Goal: Task Accomplishment & Management: Use online tool/utility

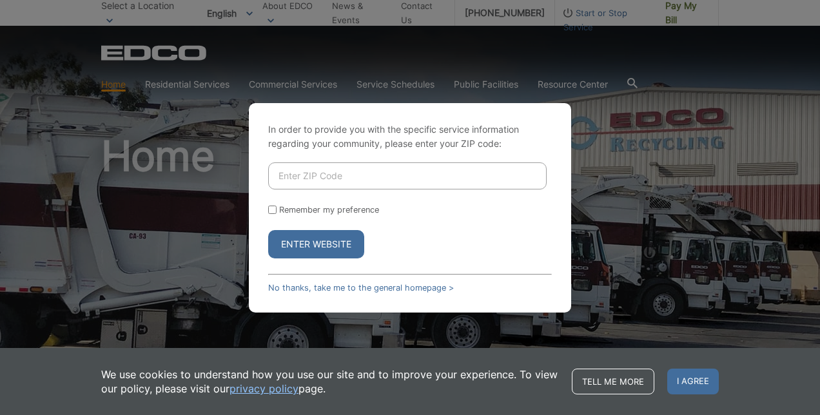
click at [339, 175] on input "Enter ZIP Code" at bounding box center [407, 176] width 279 height 27
type input "92082"
click at [272, 209] on input "Remember my preference" at bounding box center [272, 210] width 8 height 8
checkbox input "true"
click at [301, 249] on button "Enter Website" at bounding box center [316, 244] width 96 height 28
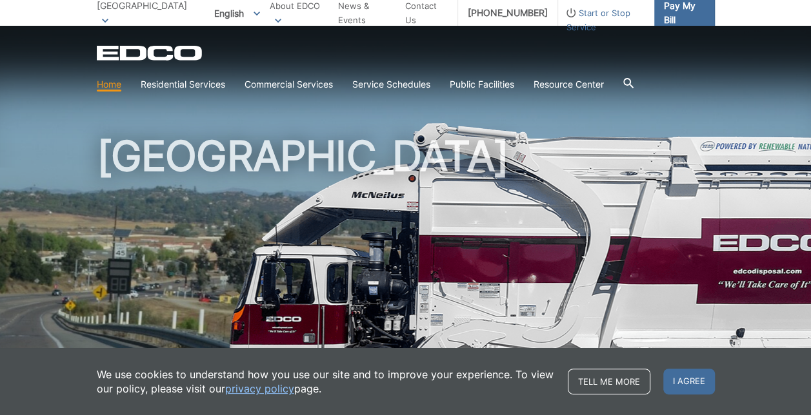
click at [678, 11] on span "Pay My Bill" at bounding box center [684, 13] width 41 height 28
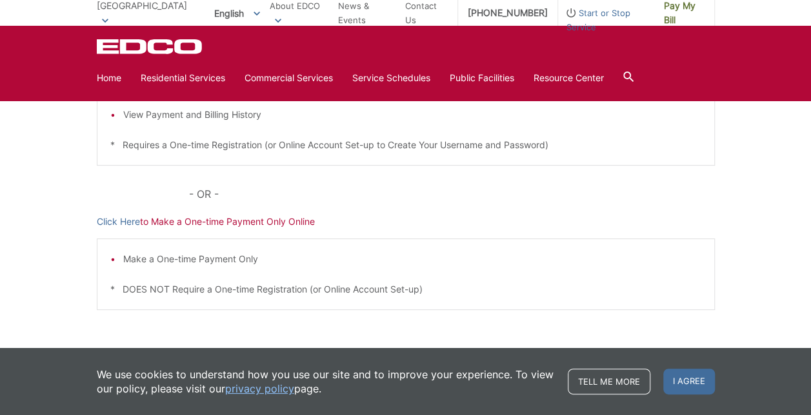
scroll to position [353, 0]
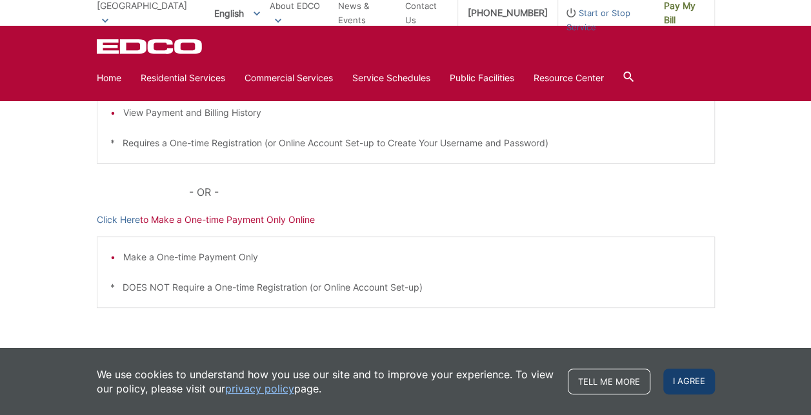
click at [696, 387] on span "I agree" at bounding box center [689, 382] width 52 height 26
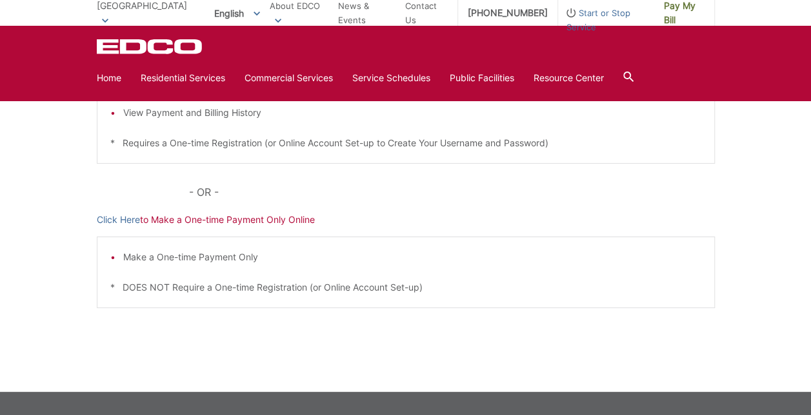
click at [543, 213] on p "Click Here to Make a One-time Payment Only Online" at bounding box center [406, 220] width 618 height 14
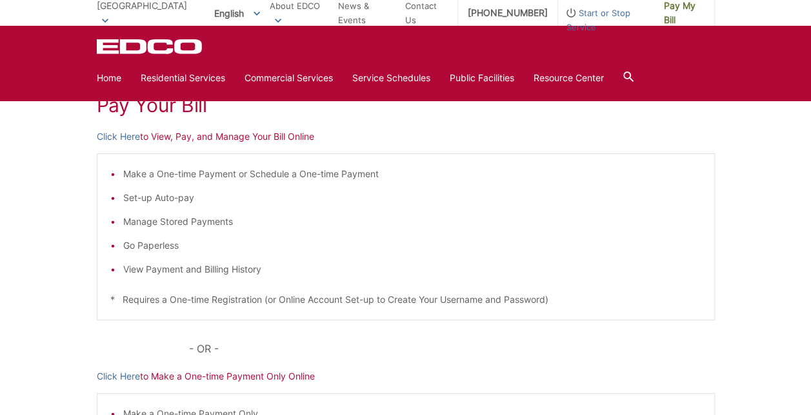
scroll to position [197, 0]
click at [132, 136] on link "Click Here" at bounding box center [118, 136] width 43 height 14
